Goal: Communication & Community: Answer question/provide support

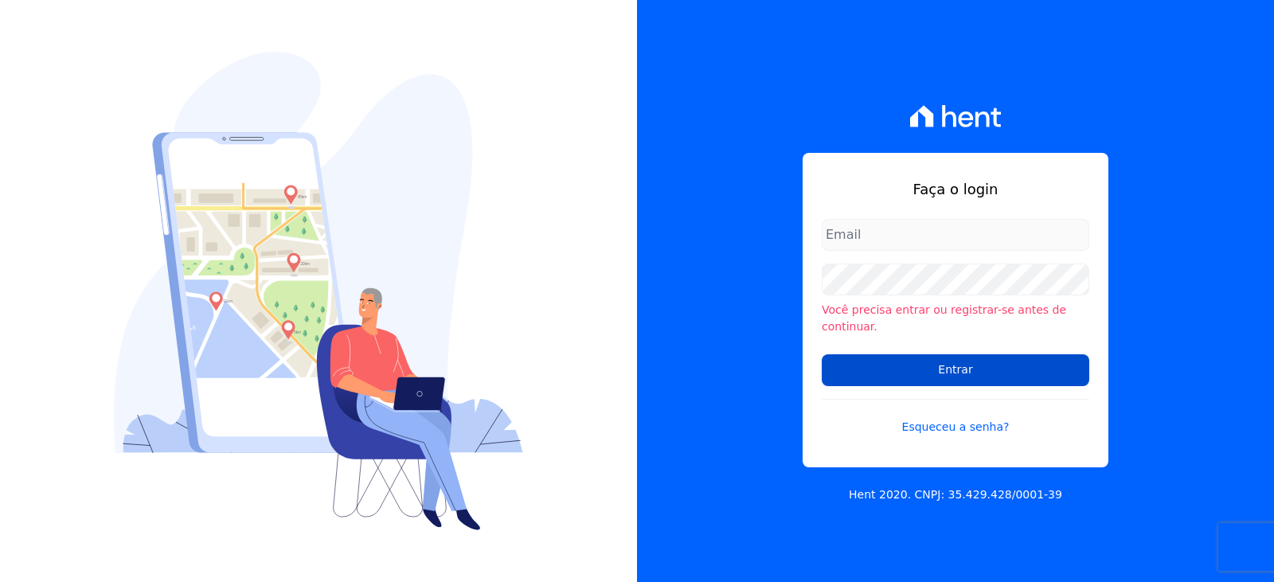
type input "[EMAIL_ADDRESS][DOMAIN_NAME]"
click at [1023, 370] on input "Entrar" at bounding box center [954, 370] width 267 height 32
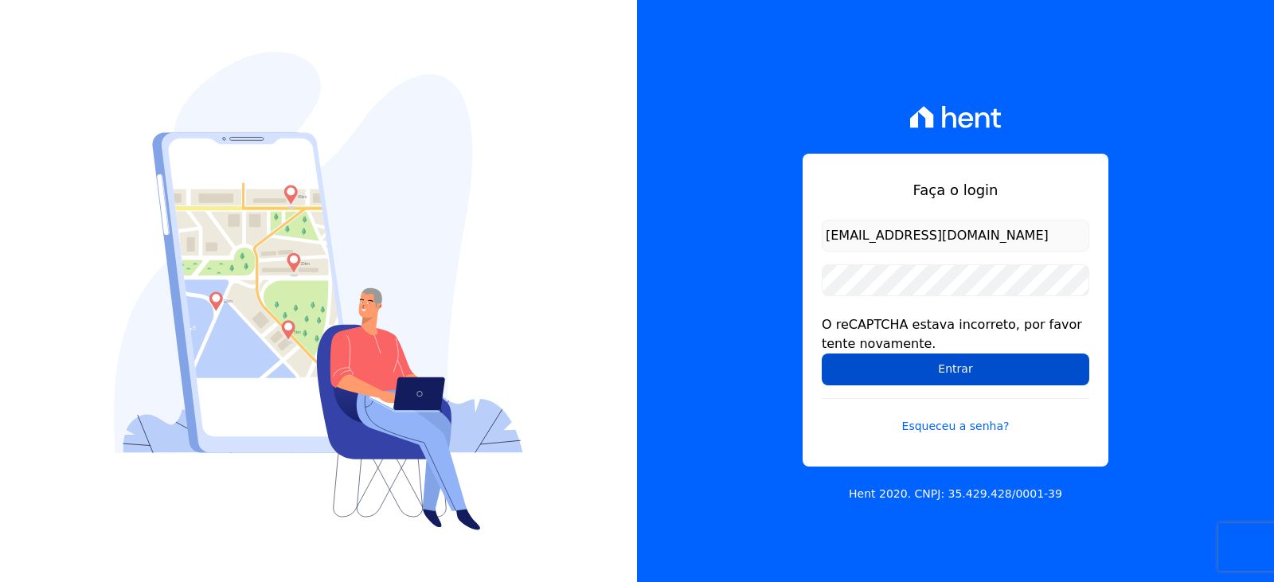
click at [902, 378] on input "Entrar" at bounding box center [954, 369] width 267 height 32
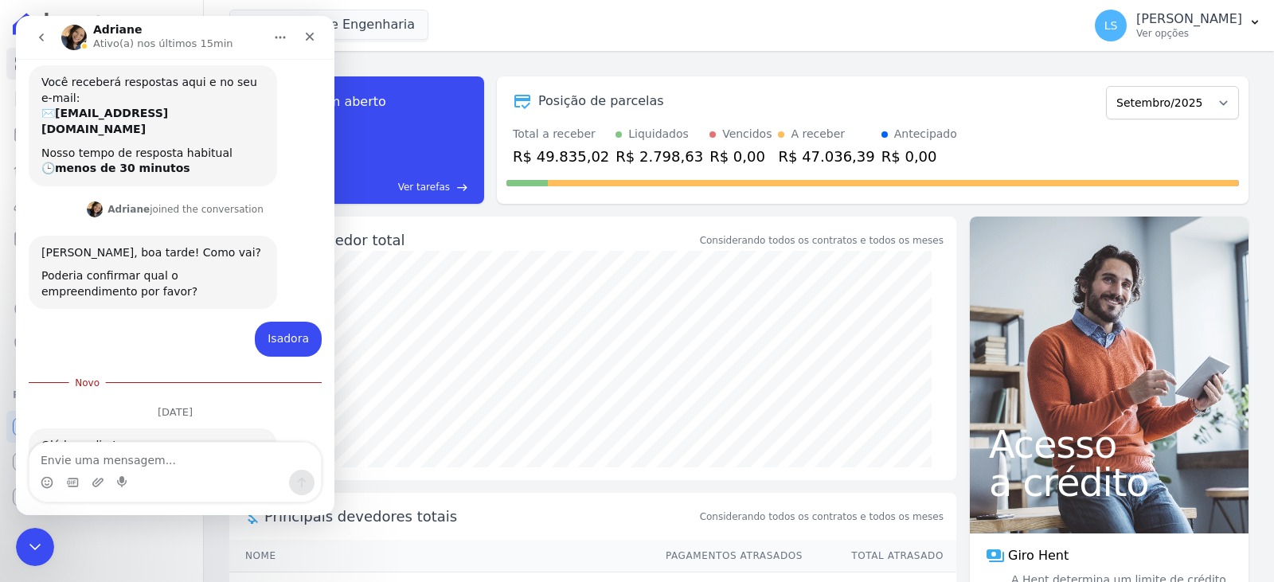
scroll to position [363, 0]
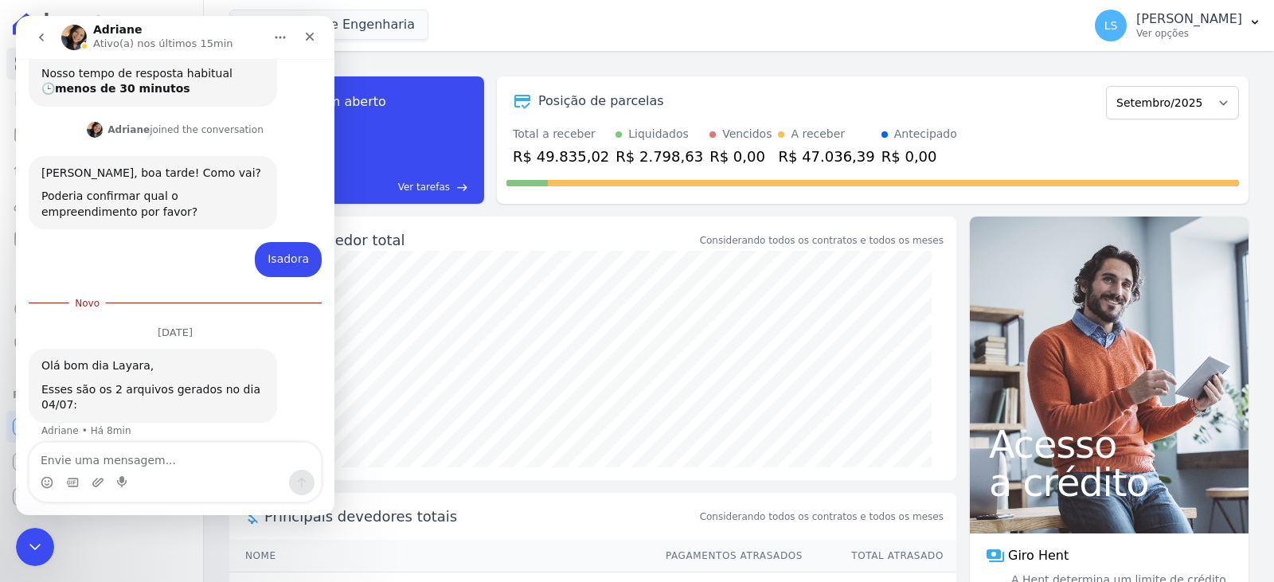
click at [80, 451] on textarea "Envie uma mensagem..." at bounding box center [174, 456] width 291 height 27
type textarea "Somente um deles não abre"
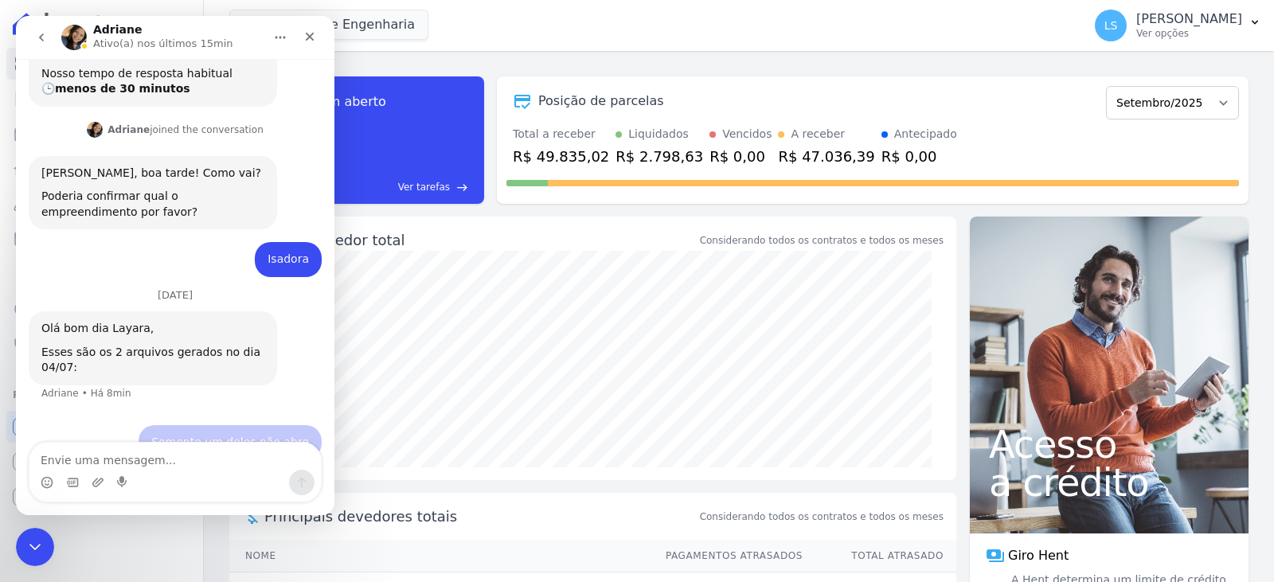
scroll to position [373, 0]
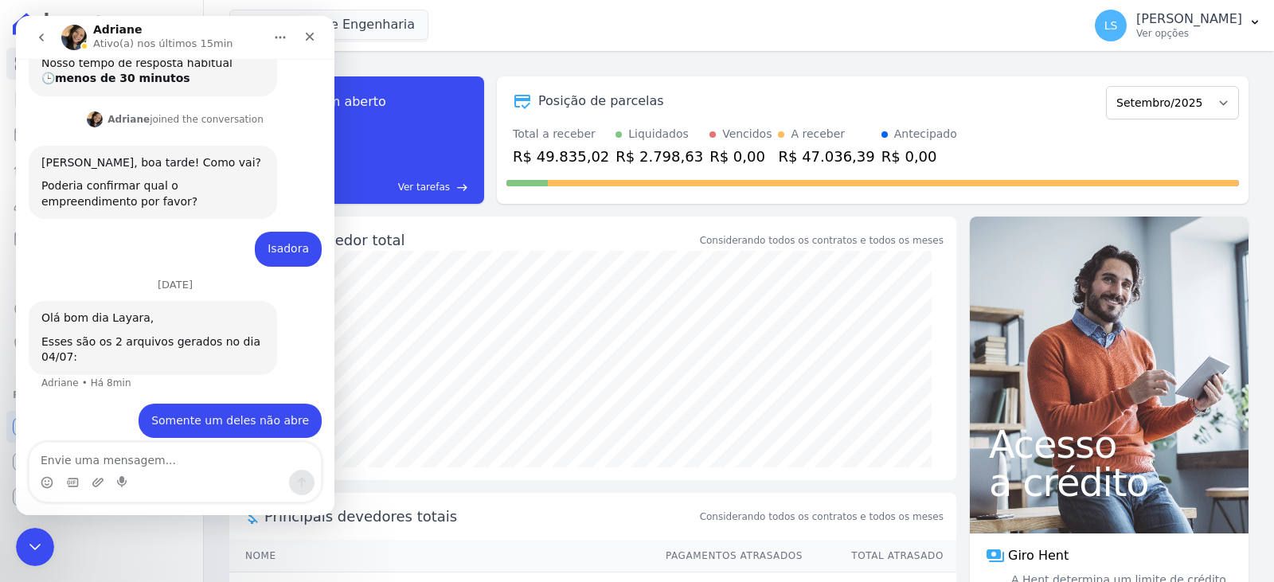
click at [574, 21] on div "Louly Caixe Engenharia Você possui apenas um empreendimento Aplicar" at bounding box center [652, 25] width 846 height 53
click at [679, 31] on div "Louly Caixe Engenharia Você possui apenas um empreendimento Aplicar" at bounding box center [652, 25] width 846 height 53
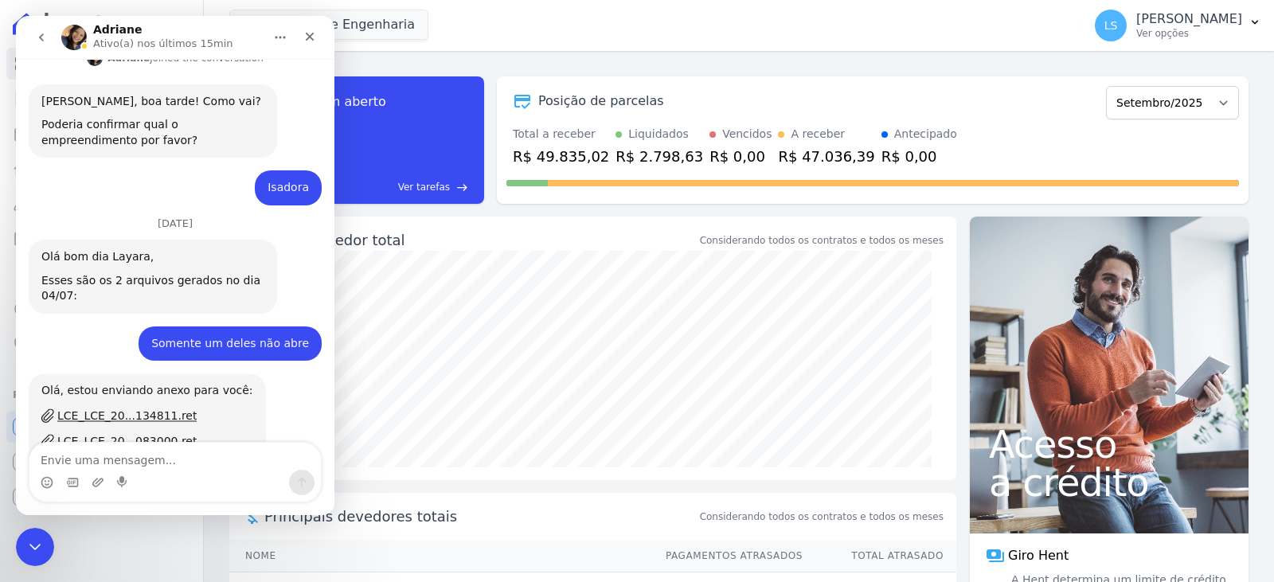
scroll to position [508, 0]
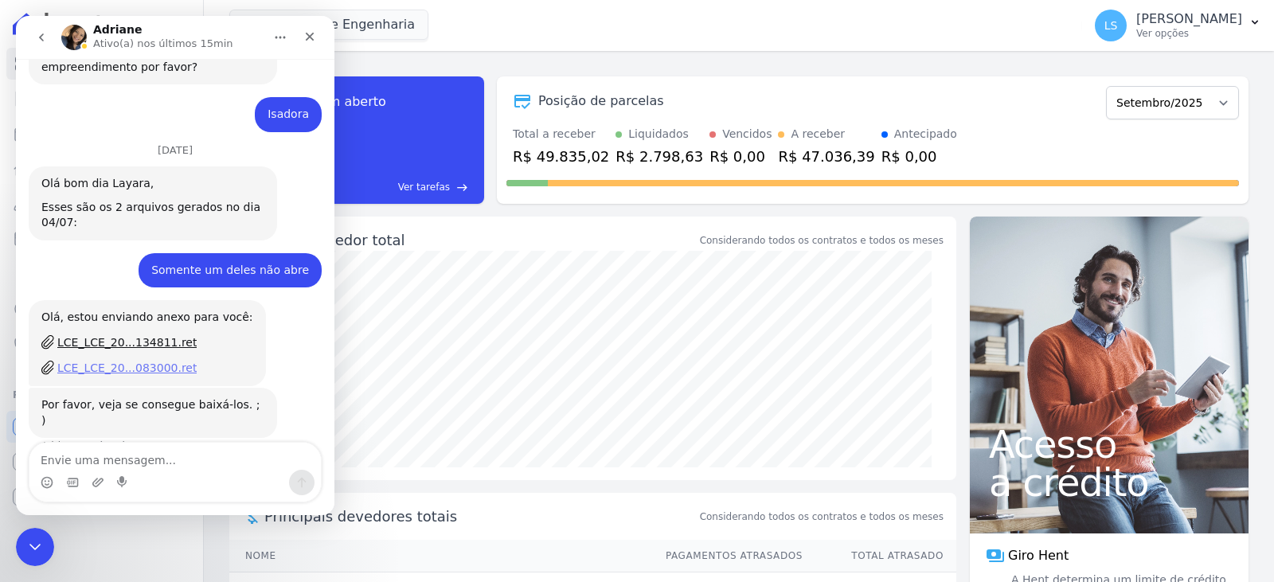
click at [103, 360] on div "LCE_LCE_20...083000.ret" at bounding box center [126, 368] width 139 height 17
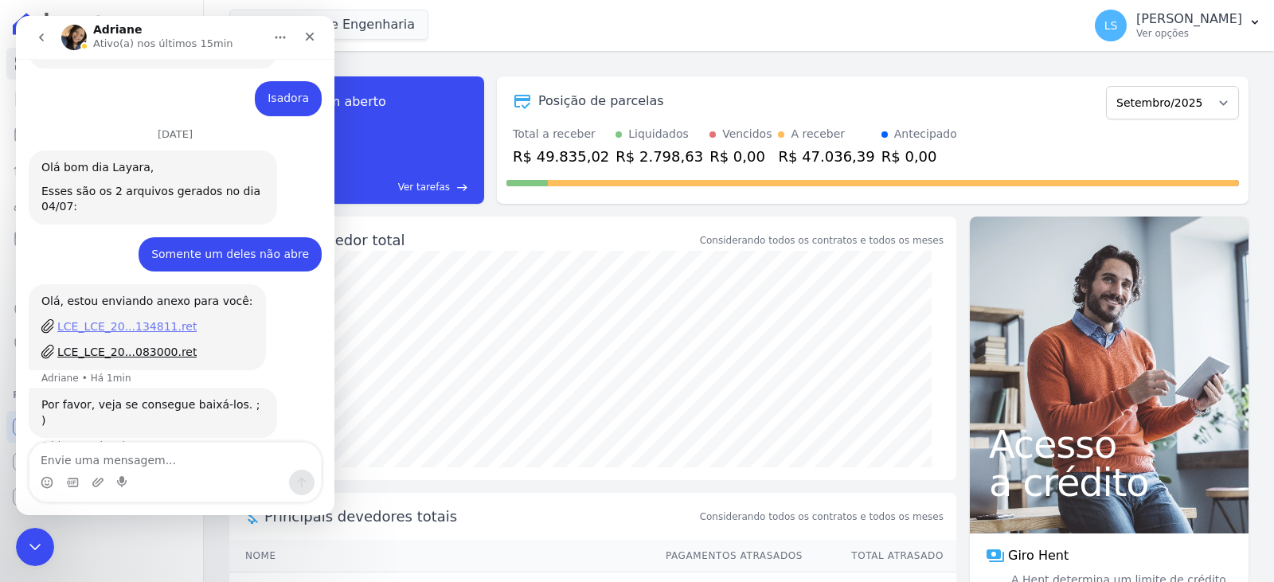
click at [74, 318] on div "LCE_LCE_20...134811.ret" at bounding box center [126, 326] width 139 height 17
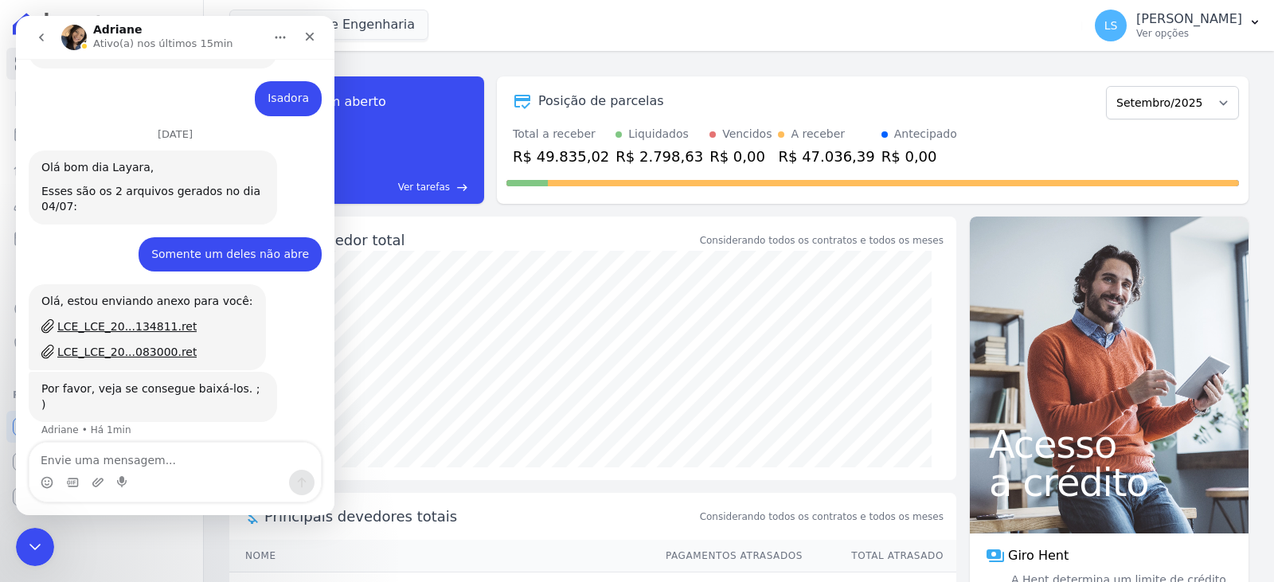
scroll to position [508, 0]
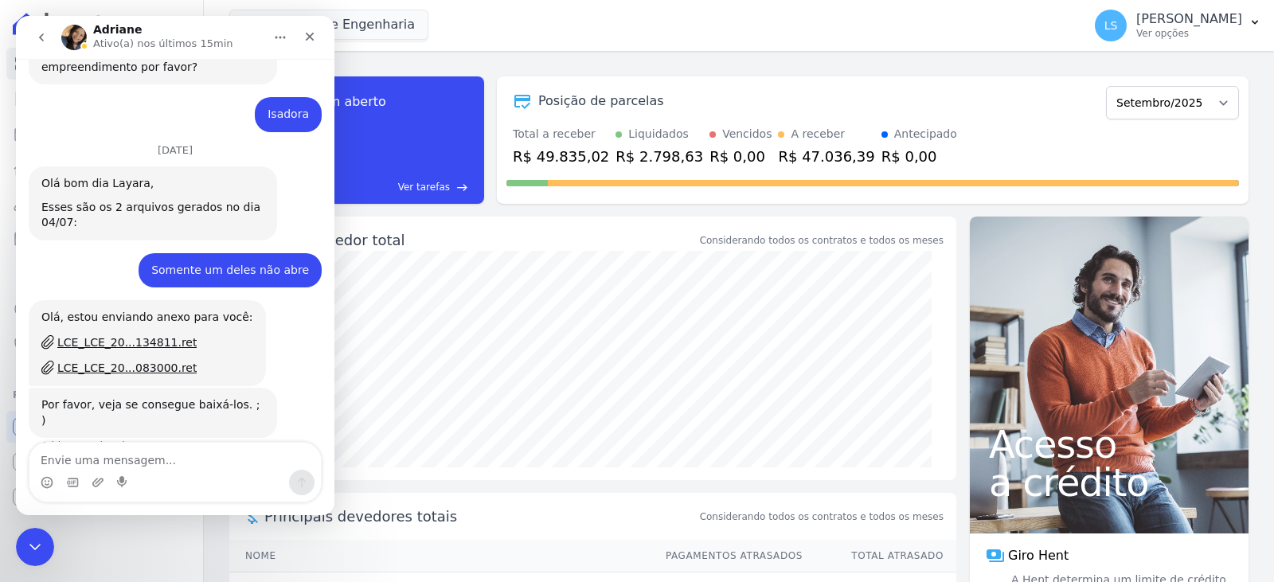
click at [691, 68] on div "task_alt Tarefas em aberto 0 Ver tarefas east Posição de parcelas Setembro/2024…" at bounding box center [738, 140] width 1019 height 153
click at [1134, 102] on select "Setembro/2024 Outubro/2024 Novembro/2024 Dezembro/2024 Janeiro/2025 Fevereiro/2…" at bounding box center [1172, 102] width 133 height 33
click at [981, 98] on div "Posição de parcelas" at bounding box center [802, 101] width 593 height 19
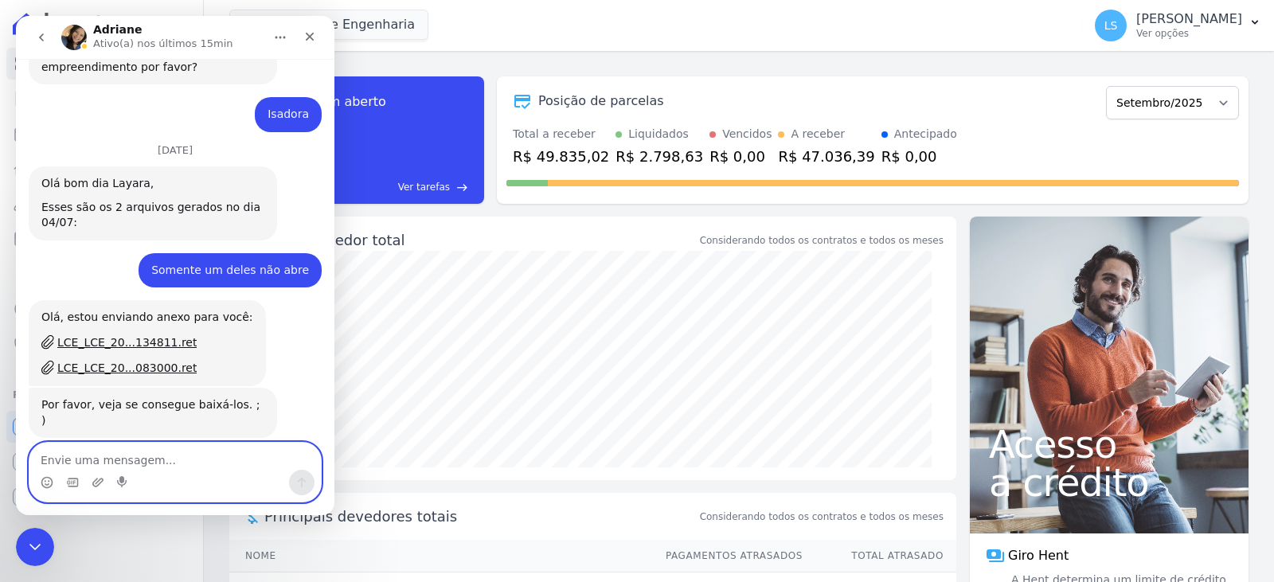
click at [103, 462] on textarea "Envie uma mensagem..." at bounding box center [174, 456] width 291 height 27
type textarea "Consegui sim"
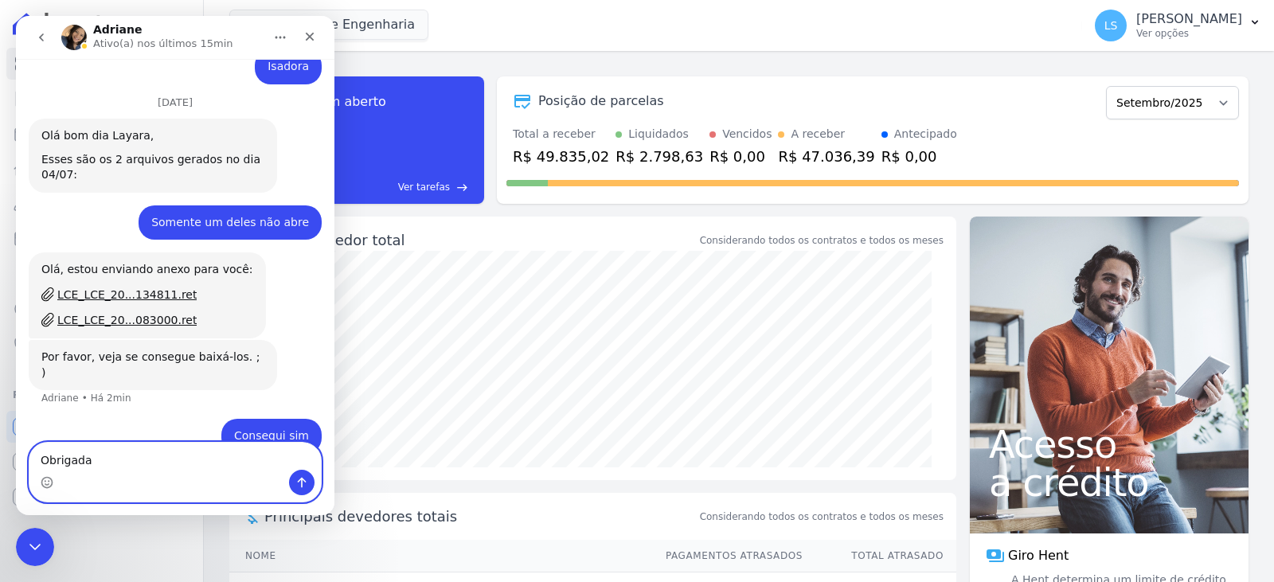
type textarea "Obrigada"
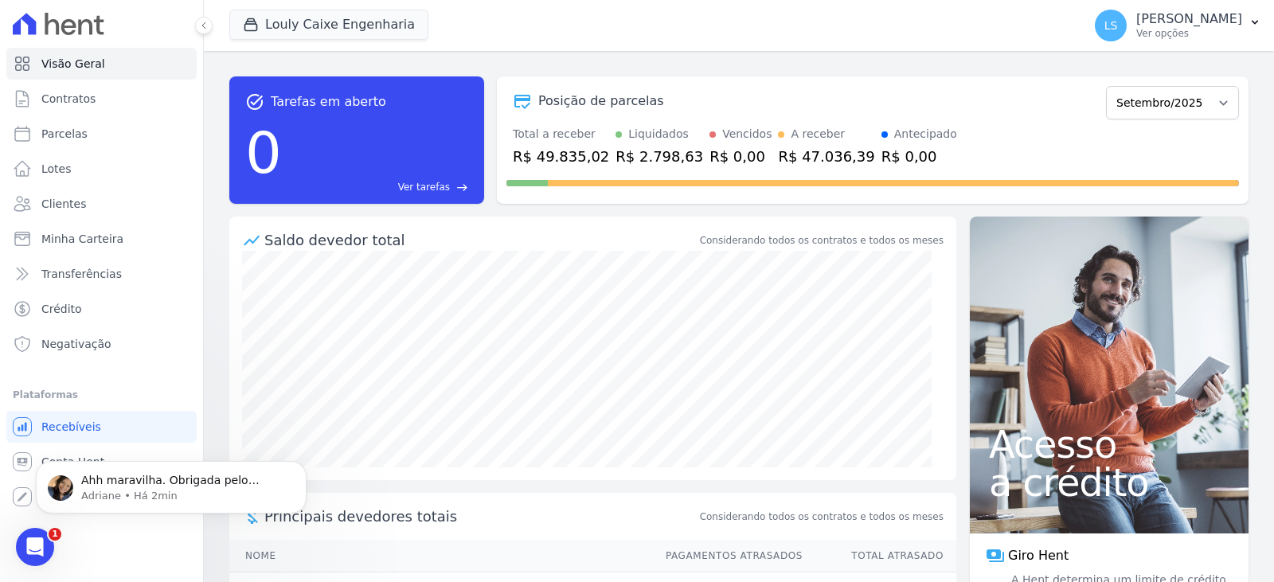
scroll to position [0, 0]
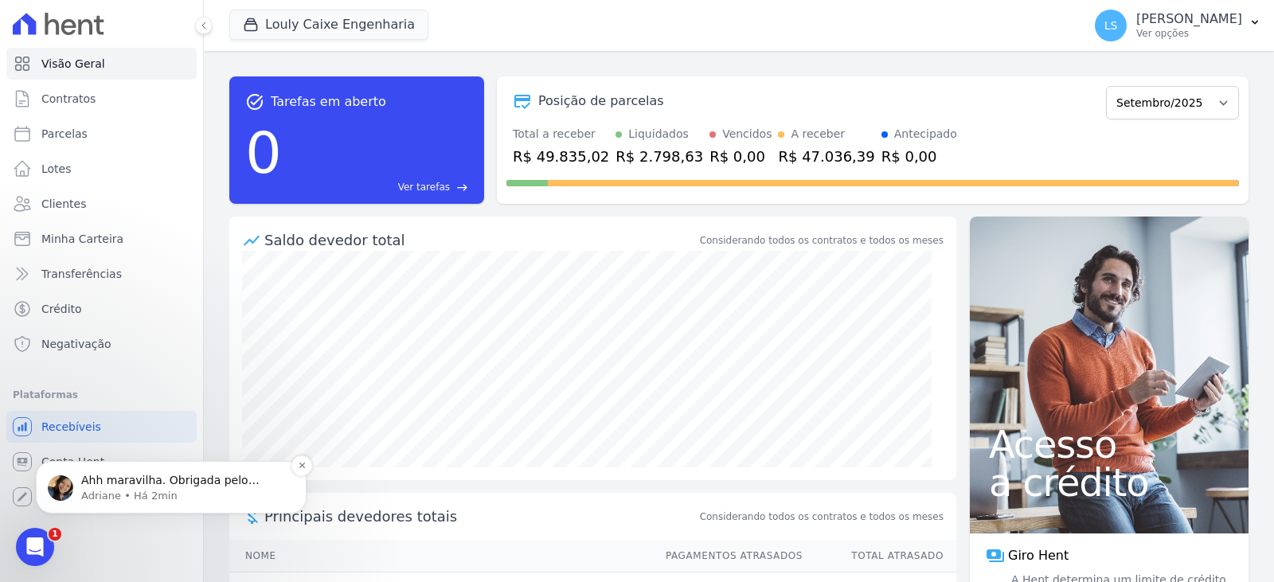
click at [197, 471] on div "Ahh maravilha. Obrigada pelo retorno. =) [PERSON_NAME] • Há 2min" at bounding box center [171, 487] width 247 height 32
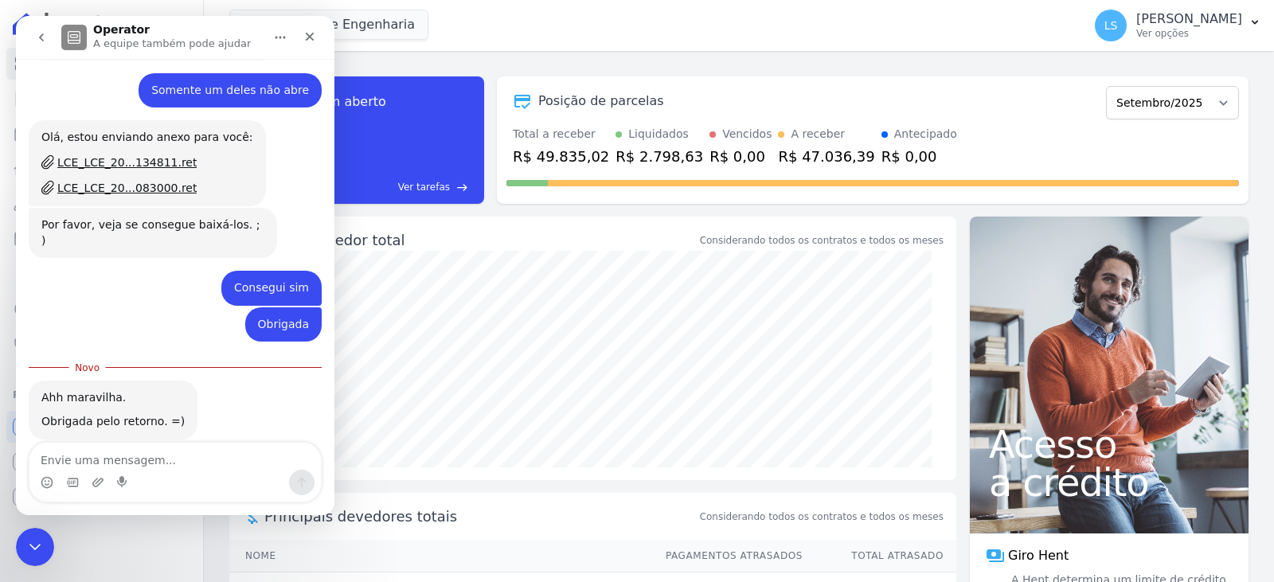
scroll to position [688, 0]
click at [150, 460] on textarea "Envie uma mensagem..." at bounding box center [174, 456] width 291 height 27
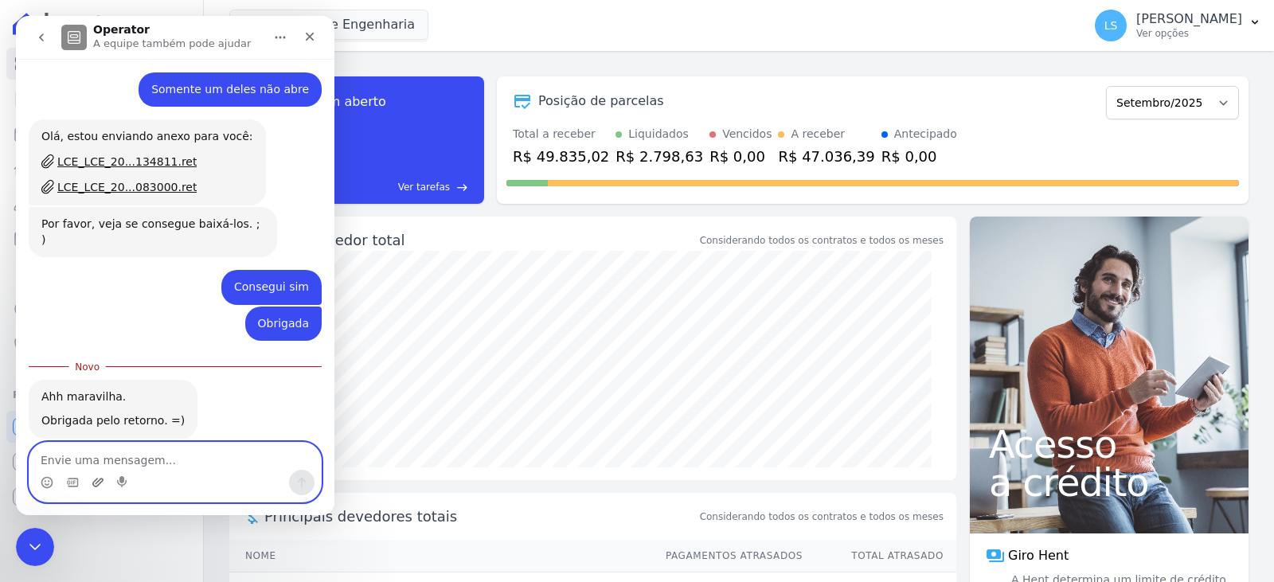
click at [97, 484] on icon "Upload do anexo" at bounding box center [98, 482] width 13 height 13
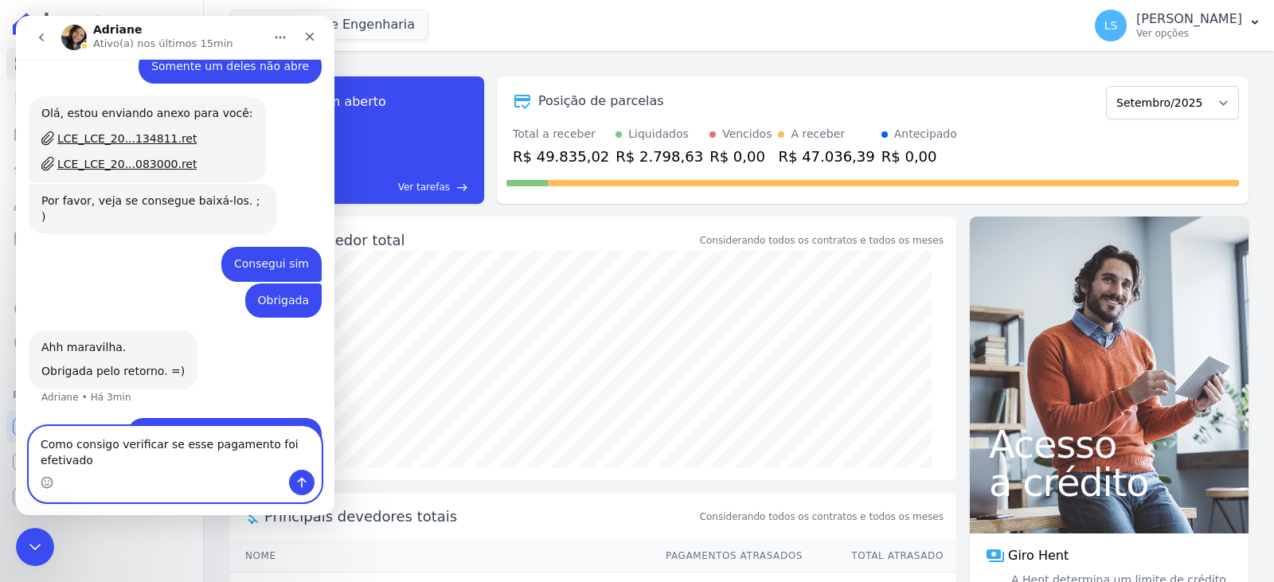
scroll to position [728, 0]
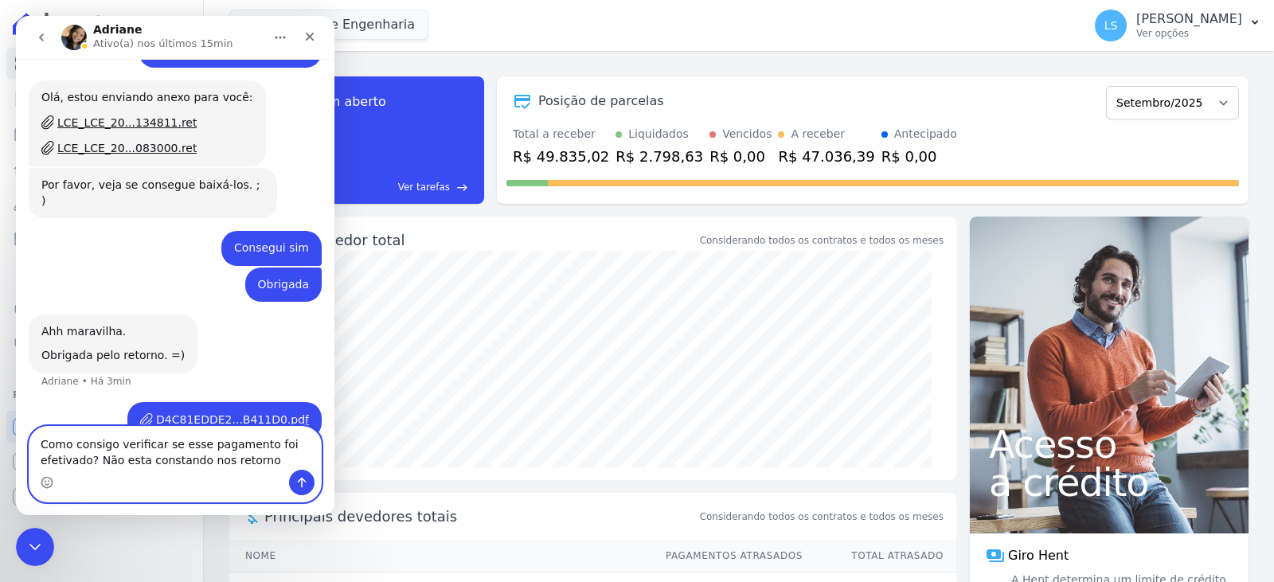
type textarea "Como consigo verificar se esse pagamento foi efetivado? Não esta constando nos …"
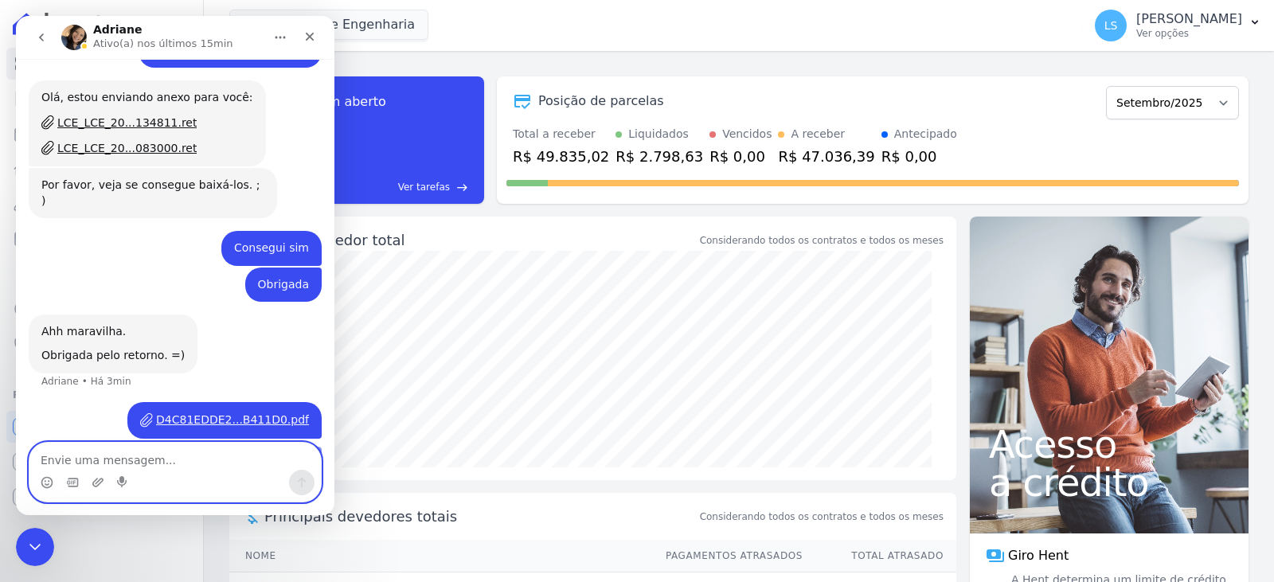
scroll to position [779, 0]
